Goal: Navigation & Orientation: Find specific page/section

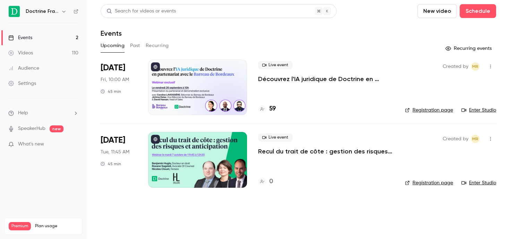
click at [66, 13] on icon "button" at bounding box center [64, 12] width 6 height 6
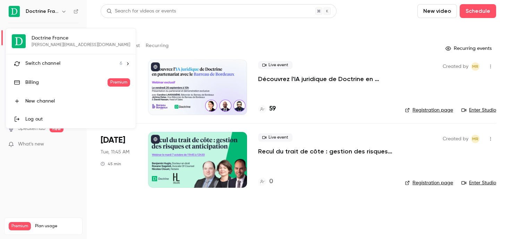
click at [48, 62] on span "Switch channel" at bounding box center [42, 63] width 35 height 7
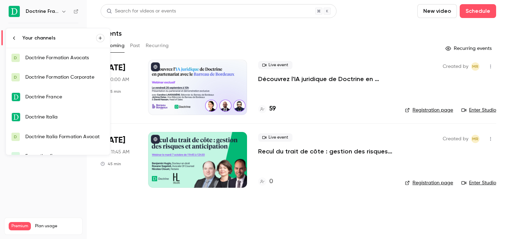
click at [62, 54] on link "D Doctrine Formation Avocats" at bounding box center [58, 57] width 104 height 19
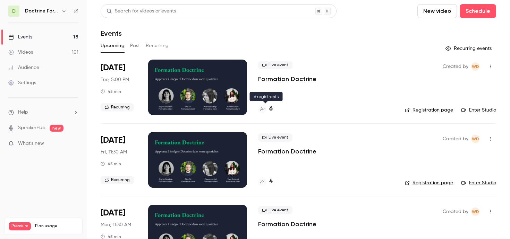
click at [271, 108] on h4 "6" at bounding box center [270, 108] width 3 height 9
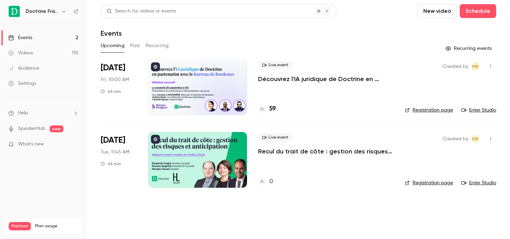
click at [61, 12] on icon "button" at bounding box center [64, 12] width 6 height 6
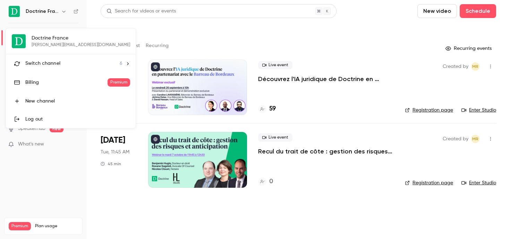
click at [43, 66] on span "Switch channel" at bounding box center [42, 63] width 35 height 7
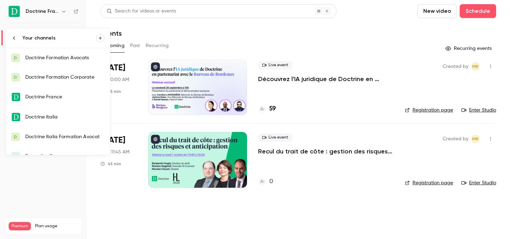
click at [63, 58] on div "Doctrine Formation Avocats" at bounding box center [64, 57] width 79 height 7
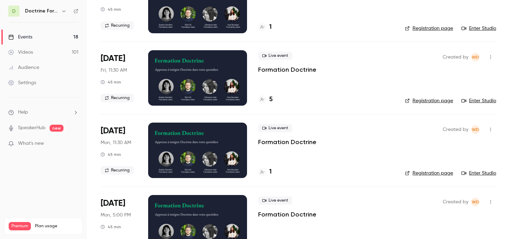
scroll to position [383, 0]
